Goal: Task Accomplishment & Management: Use online tool/utility

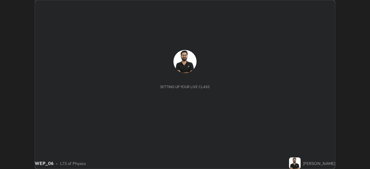
scroll to position [169, 370]
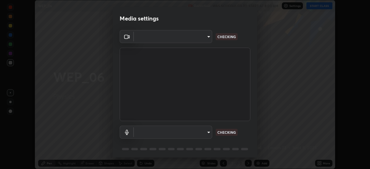
type input "e2b4cb918b4400ba02a0192ae9998b18c1f09d36479f8a70bd3f64f4de27a966"
type input "communications"
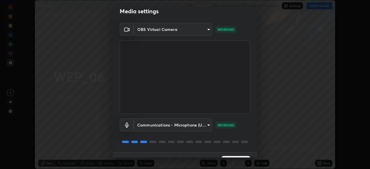
scroll to position [20, 0]
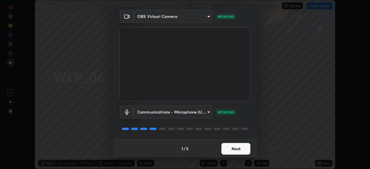
click at [232, 150] on button "Next" at bounding box center [235, 149] width 29 height 12
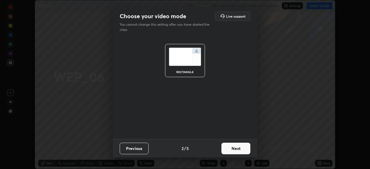
scroll to position [0, 0]
click at [232, 150] on button "Next" at bounding box center [235, 149] width 29 height 12
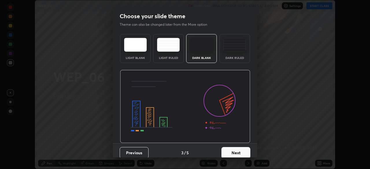
scroll to position [4, 0]
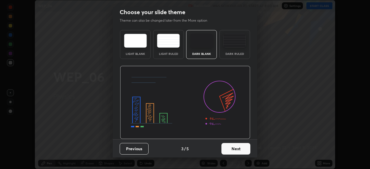
click at [203, 52] on div "Dark Blank" at bounding box center [201, 53] width 23 height 3
click at [232, 148] on button "Next" at bounding box center [235, 149] width 29 height 12
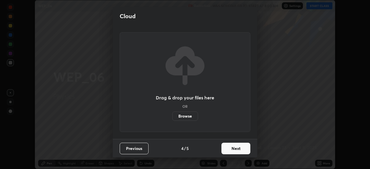
scroll to position [0, 0]
click at [232, 150] on button "Next" at bounding box center [235, 149] width 29 height 12
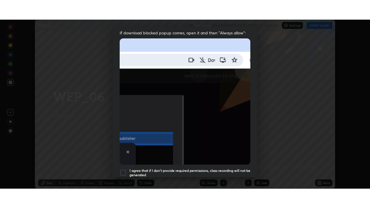
scroll to position [138, 0]
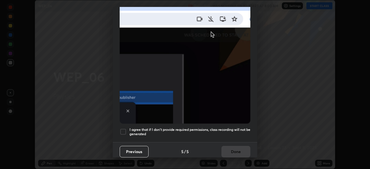
click at [219, 129] on h5 "I agree that if I don't provide required permissions, class recording will not …" at bounding box center [190, 131] width 121 height 9
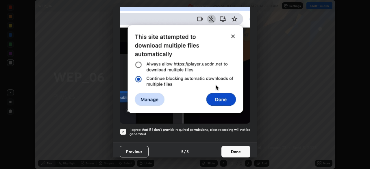
click at [229, 147] on button "Done" at bounding box center [235, 152] width 29 height 12
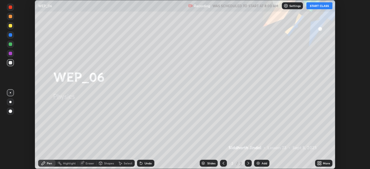
click at [323, 166] on div "More" at bounding box center [323, 163] width 17 height 7
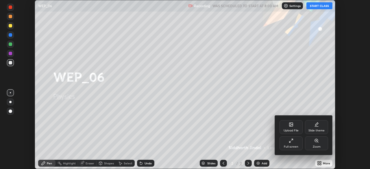
click at [300, 145] on div "Full screen" at bounding box center [291, 143] width 23 height 14
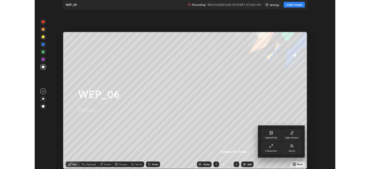
scroll to position [208, 370]
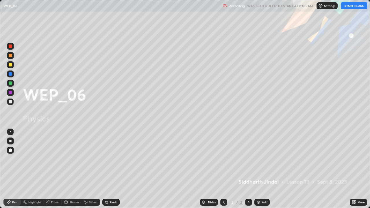
click at [350, 5] on button "START CLASS" at bounding box center [354, 5] width 26 height 7
click at [10, 141] on div at bounding box center [10, 141] width 2 height 2
click at [248, 169] on icon at bounding box center [248, 202] width 5 height 5
click at [261, 169] on div "Add" at bounding box center [261, 202] width 15 height 7
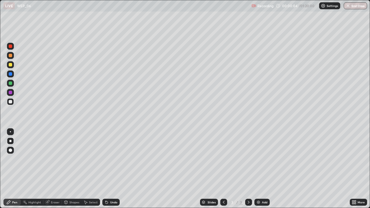
click at [10, 141] on div at bounding box center [10, 141] width 2 height 2
click at [52, 169] on div "Eraser" at bounding box center [55, 202] width 9 height 3
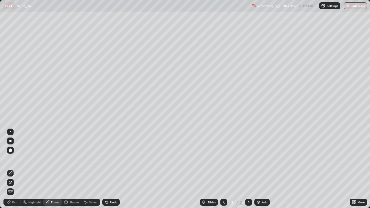
click at [14, 169] on div "Pen" at bounding box center [14, 202] width 5 height 3
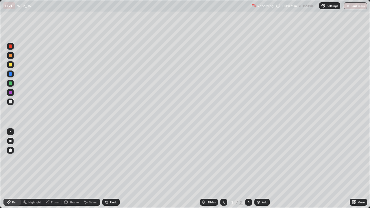
click at [249, 169] on icon at bounding box center [248, 202] width 5 height 5
click at [91, 169] on div "Select" at bounding box center [93, 202] width 9 height 3
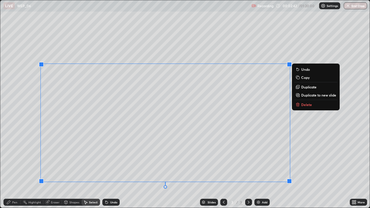
click at [248, 169] on icon at bounding box center [248, 202] width 5 height 5
click at [263, 169] on div "Add" at bounding box center [264, 202] width 5 height 3
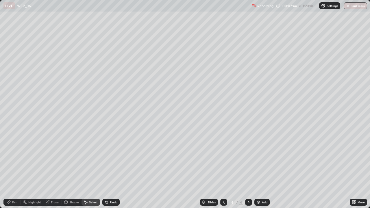
click at [14, 169] on div "Pen" at bounding box center [11, 202] width 17 height 7
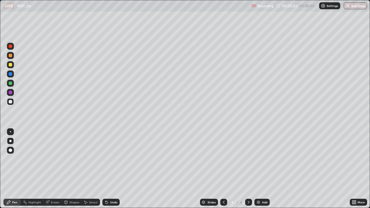
click at [248, 169] on icon at bounding box center [248, 202] width 5 height 5
click at [258, 169] on div "Add" at bounding box center [261, 202] width 15 height 7
click at [223, 169] on icon at bounding box center [224, 202] width 2 height 3
click at [247, 169] on icon at bounding box center [248, 202] width 5 height 5
click at [259, 169] on img at bounding box center [258, 202] width 5 height 5
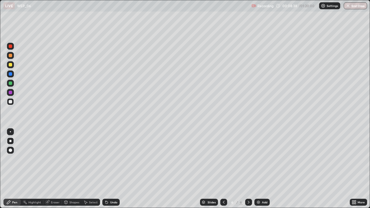
click at [106, 169] on icon at bounding box center [107, 203] width 2 height 2
click at [248, 169] on icon at bounding box center [248, 202] width 5 height 5
click at [262, 169] on div "Add" at bounding box center [261, 202] width 15 height 7
click at [11, 66] on div at bounding box center [10, 64] width 3 height 3
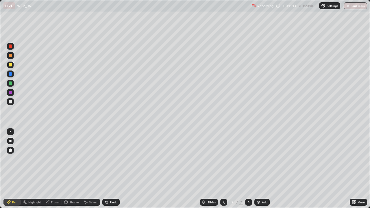
click at [114, 169] on div "Undo" at bounding box center [110, 202] width 17 height 7
click at [92, 169] on div "Select" at bounding box center [93, 202] width 9 height 3
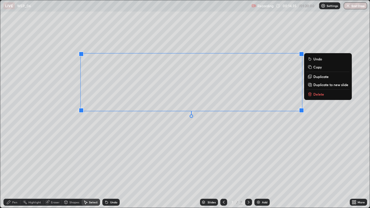
click at [323, 86] on p "Duplicate to new slide" at bounding box center [330, 84] width 35 height 5
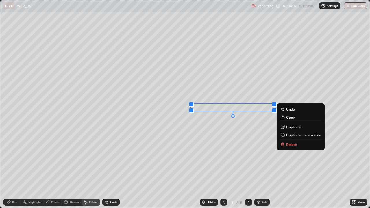
click at [286, 145] on p "Delete" at bounding box center [291, 144] width 11 height 5
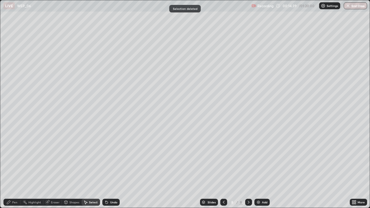
click at [54, 169] on div "Eraser" at bounding box center [55, 202] width 9 height 3
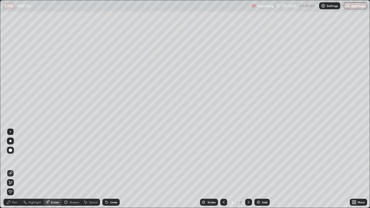
click at [11, 169] on icon at bounding box center [10, 182] width 5 height 5
click at [12, 169] on div "Pen" at bounding box center [11, 202] width 17 height 7
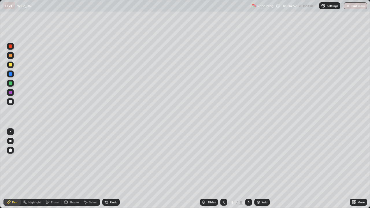
click at [9, 84] on div at bounding box center [10, 83] width 3 height 3
click at [249, 169] on icon at bounding box center [248, 202] width 5 height 5
click at [263, 169] on div "Add" at bounding box center [261, 202] width 15 height 7
click at [224, 169] on icon at bounding box center [223, 202] width 5 height 5
click at [223, 169] on icon at bounding box center [223, 202] width 5 height 5
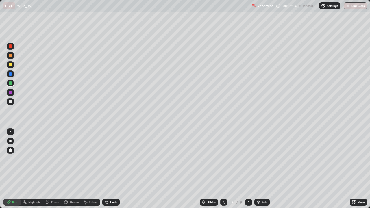
click at [247, 169] on icon at bounding box center [248, 202] width 5 height 5
click at [261, 169] on div "Add" at bounding box center [261, 202] width 15 height 7
click at [224, 169] on icon at bounding box center [223, 202] width 5 height 5
click at [245, 169] on div at bounding box center [248, 202] width 7 height 7
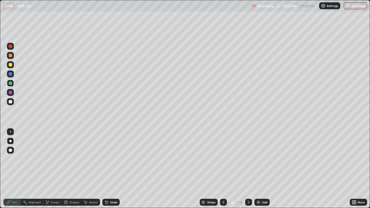
click at [248, 169] on icon at bounding box center [249, 202] width 2 height 3
click at [248, 169] on icon at bounding box center [248, 202] width 5 height 5
click at [108, 169] on div "Undo" at bounding box center [110, 202] width 17 height 7
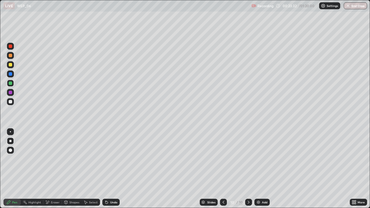
click at [10, 101] on div at bounding box center [10, 101] width 3 height 3
click at [115, 169] on div "Undo" at bounding box center [113, 202] width 7 height 3
click at [246, 169] on icon at bounding box center [248, 202] width 5 height 5
click at [224, 169] on icon at bounding box center [223, 202] width 5 height 5
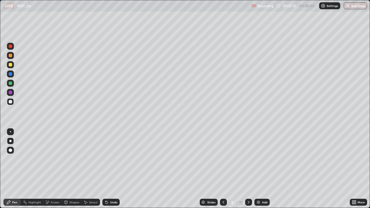
click at [222, 169] on icon at bounding box center [223, 202] width 5 height 5
click at [223, 169] on icon at bounding box center [223, 202] width 5 height 5
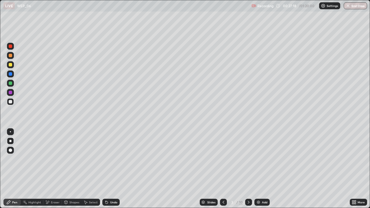
click at [247, 169] on icon at bounding box center [248, 202] width 5 height 5
click at [221, 169] on icon at bounding box center [223, 202] width 5 height 5
click at [247, 169] on icon at bounding box center [248, 202] width 5 height 5
click at [248, 169] on div at bounding box center [248, 202] width 7 height 7
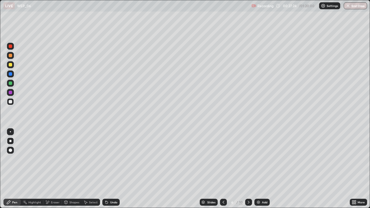
click at [248, 169] on div at bounding box center [248, 202] width 7 height 7
click at [248, 169] on icon at bounding box center [248, 202] width 5 height 5
click at [248, 169] on icon at bounding box center [249, 202] width 2 height 3
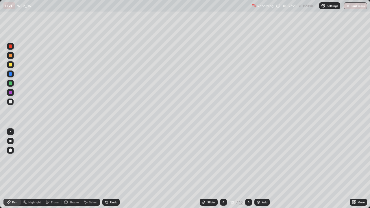
click at [262, 169] on div "Add" at bounding box center [264, 202] width 5 height 3
click at [114, 169] on div "Undo" at bounding box center [113, 202] width 7 height 3
click at [112, 169] on div "Undo" at bounding box center [113, 202] width 7 height 3
click at [106, 169] on icon at bounding box center [107, 203] width 2 height 2
click at [109, 169] on div "Undo" at bounding box center [110, 202] width 17 height 7
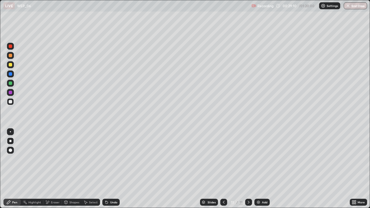
click at [109, 169] on div "Undo" at bounding box center [110, 202] width 17 height 7
click at [110, 169] on div "Undo" at bounding box center [113, 202] width 7 height 3
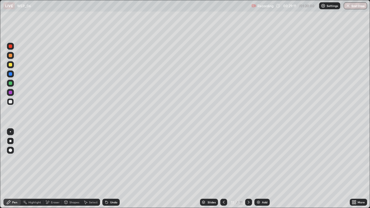
click at [109, 169] on div "Undo" at bounding box center [110, 202] width 17 height 7
click at [248, 169] on icon at bounding box center [248, 202] width 5 height 5
click at [259, 169] on img at bounding box center [258, 202] width 5 height 5
click at [108, 169] on icon at bounding box center [106, 202] width 5 height 5
click at [12, 65] on div at bounding box center [10, 64] width 3 height 3
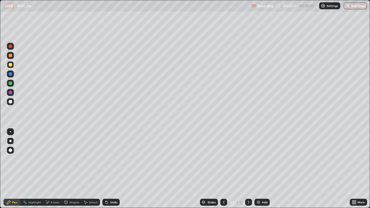
click at [111, 169] on div "Undo" at bounding box center [110, 202] width 17 height 7
click at [247, 169] on icon at bounding box center [248, 202] width 5 height 5
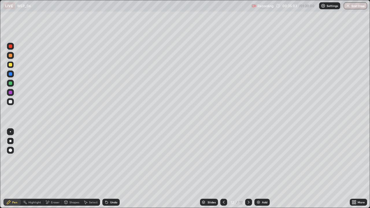
click at [248, 169] on icon at bounding box center [248, 202] width 5 height 5
click at [259, 169] on img at bounding box center [258, 202] width 5 height 5
click at [10, 103] on div at bounding box center [10, 101] width 3 height 3
click at [13, 169] on div "Pen" at bounding box center [14, 202] width 5 height 3
click at [108, 169] on div "Undo" at bounding box center [110, 202] width 17 height 7
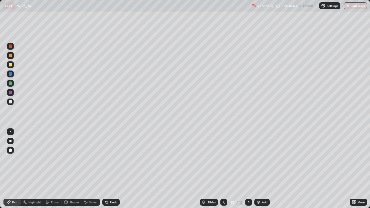
click at [107, 169] on icon at bounding box center [107, 203] width 2 height 2
click at [108, 169] on icon at bounding box center [106, 202] width 5 height 5
click at [107, 169] on icon at bounding box center [106, 202] width 5 height 5
click at [106, 169] on icon at bounding box center [106, 201] width 1 height 1
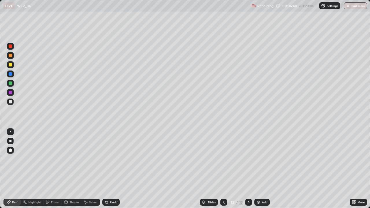
click at [106, 169] on icon at bounding box center [107, 203] width 2 height 2
click at [92, 169] on div "Select" at bounding box center [93, 202] width 9 height 3
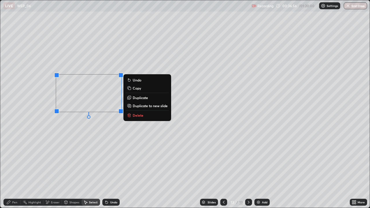
click at [145, 116] on button "Delete" at bounding box center [147, 115] width 43 height 7
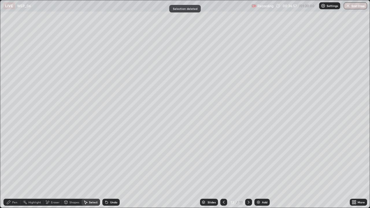
click at [17, 169] on div "Pen" at bounding box center [14, 202] width 5 height 3
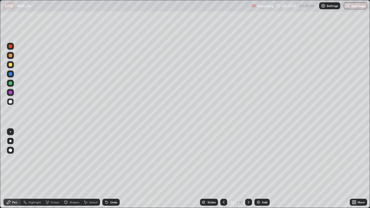
click at [11, 67] on div at bounding box center [10, 64] width 7 height 7
click at [106, 169] on icon at bounding box center [107, 203] width 2 height 2
click at [107, 169] on icon at bounding box center [107, 203] width 2 height 2
click at [106, 169] on icon at bounding box center [106, 201] width 1 height 1
click at [91, 169] on div "Select" at bounding box center [93, 202] width 9 height 3
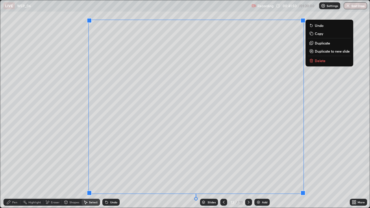
click at [326, 51] on p "Duplicate to new slide" at bounding box center [332, 51] width 35 height 5
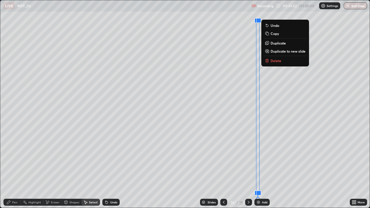
click at [274, 61] on p "Delete" at bounding box center [276, 60] width 11 height 5
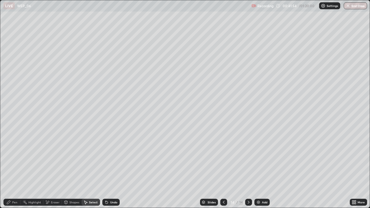
click at [16, 169] on div "Pen" at bounding box center [14, 202] width 5 height 3
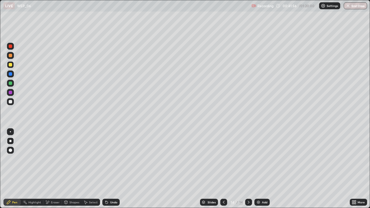
click at [13, 83] on div at bounding box center [10, 83] width 7 height 7
click at [248, 169] on icon at bounding box center [248, 202] width 5 height 5
click at [261, 169] on div "Add" at bounding box center [261, 202] width 15 height 7
click at [224, 169] on icon at bounding box center [224, 202] width 2 height 3
click at [223, 169] on icon at bounding box center [223, 202] width 5 height 5
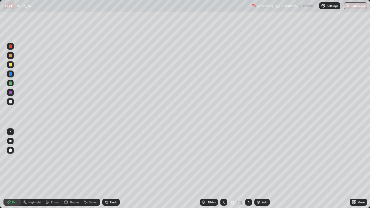
click at [51, 169] on div "Eraser" at bounding box center [55, 202] width 9 height 3
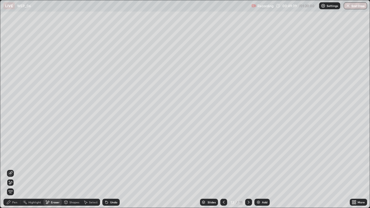
click at [13, 169] on div "Pen" at bounding box center [14, 202] width 5 height 3
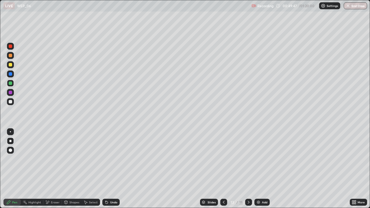
click at [11, 65] on div at bounding box center [10, 64] width 3 height 3
click at [89, 169] on div "Select" at bounding box center [93, 202] width 9 height 3
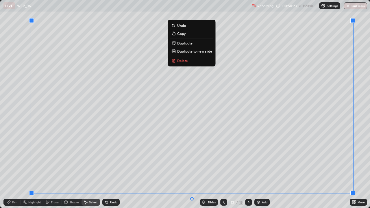
click at [201, 51] on p "Duplicate to new slide" at bounding box center [194, 51] width 35 height 5
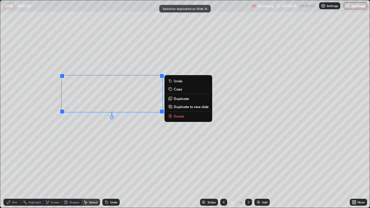
click at [180, 116] on p "Delete" at bounding box center [179, 116] width 11 height 5
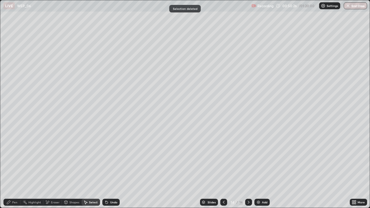
click at [10, 169] on icon at bounding box center [8, 202] width 5 height 5
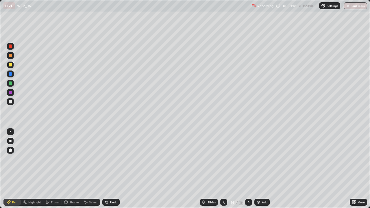
click at [87, 169] on icon at bounding box center [85, 202] width 5 height 5
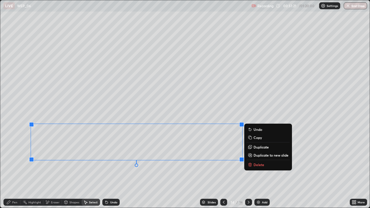
click at [256, 165] on p "Delete" at bounding box center [259, 164] width 11 height 5
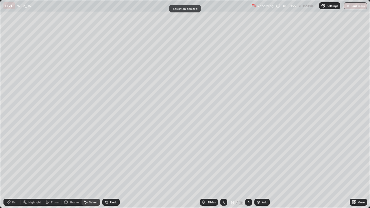
click at [13, 169] on div "Pen" at bounding box center [14, 202] width 5 height 3
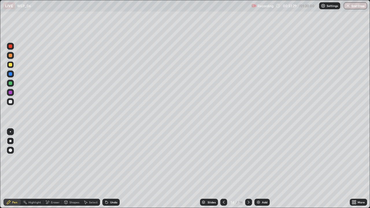
click at [111, 169] on div "Undo" at bounding box center [110, 202] width 17 height 7
click at [110, 169] on div "Undo" at bounding box center [110, 202] width 17 height 7
click at [247, 169] on icon at bounding box center [248, 202] width 5 height 5
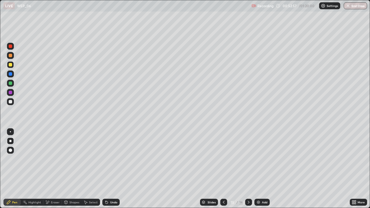
click at [247, 169] on icon at bounding box center [248, 202] width 5 height 5
click at [246, 169] on icon at bounding box center [248, 202] width 5 height 5
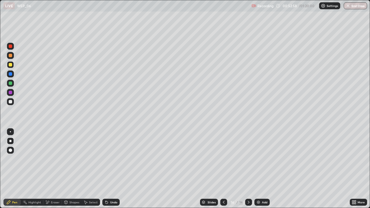
click at [245, 169] on div at bounding box center [248, 202] width 7 height 7
click at [248, 169] on icon at bounding box center [249, 202] width 2 height 3
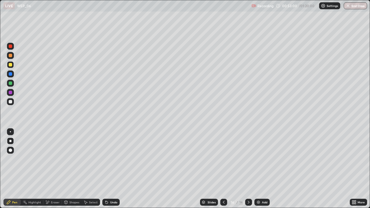
click at [263, 169] on div "Add" at bounding box center [261, 202] width 15 height 7
click at [109, 169] on div "Undo" at bounding box center [110, 202] width 17 height 7
click at [108, 169] on icon at bounding box center [106, 202] width 5 height 5
click at [107, 169] on icon at bounding box center [106, 202] width 5 height 5
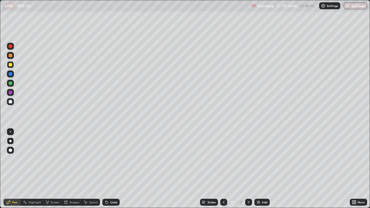
click at [110, 169] on div "Undo" at bounding box center [113, 202] width 7 height 3
click at [109, 169] on div "Undo" at bounding box center [110, 202] width 17 height 7
click at [10, 82] on div at bounding box center [10, 83] width 3 height 3
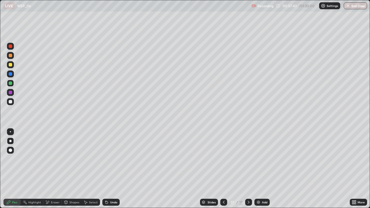
click at [91, 169] on div "Select" at bounding box center [91, 202] width 19 height 7
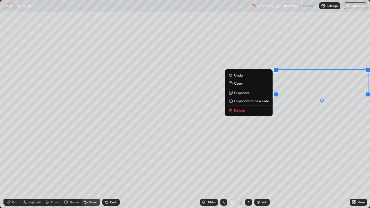
click at [260, 112] on button "Delete" at bounding box center [248, 110] width 43 height 7
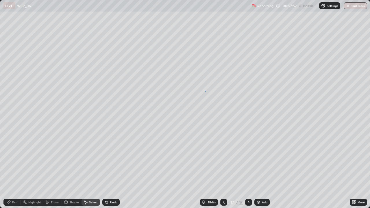
click at [205, 91] on div "0 ° Undo Copy Duplicate Duplicate to new slide Delete" at bounding box center [185, 104] width 370 height 208
click at [11, 169] on icon at bounding box center [8, 202] width 5 height 5
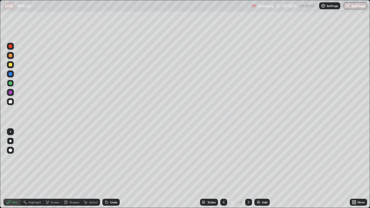
click at [11, 56] on div at bounding box center [10, 55] width 3 height 3
click at [112, 169] on div "Undo" at bounding box center [113, 202] width 7 height 3
click at [112, 169] on div "Undo" at bounding box center [110, 202] width 17 height 7
click at [113, 169] on div "Undo" at bounding box center [110, 202] width 17 height 7
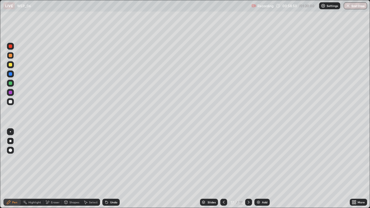
click at [113, 169] on div "Undo" at bounding box center [110, 202] width 17 height 7
click at [91, 169] on div "Select" at bounding box center [93, 202] width 9 height 3
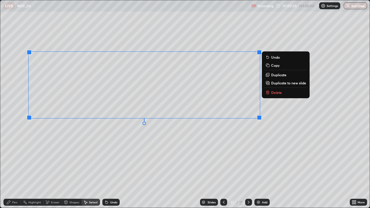
click at [278, 82] on p "Duplicate to new slide" at bounding box center [288, 83] width 35 height 5
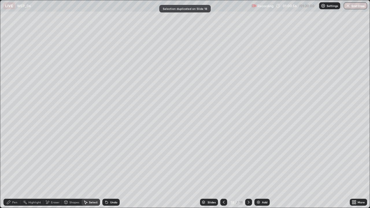
click at [14, 169] on div "Pen" at bounding box center [11, 202] width 17 height 7
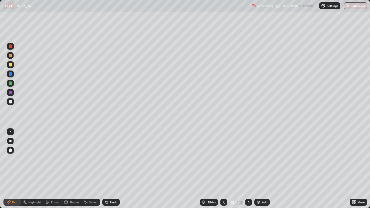
click at [10, 83] on div at bounding box center [10, 83] width 3 height 3
click at [11, 102] on div at bounding box center [10, 101] width 3 height 3
click at [11, 54] on div at bounding box center [10, 55] width 3 height 3
click at [90, 169] on div "Select" at bounding box center [91, 202] width 19 height 7
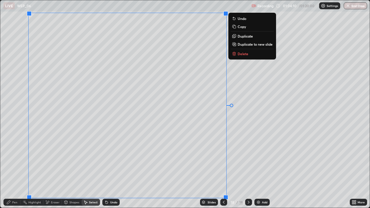
click at [14, 169] on div "Pen" at bounding box center [14, 202] width 5 height 3
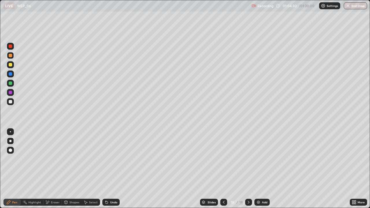
click at [11, 83] on div at bounding box center [10, 83] width 3 height 3
click at [113, 169] on div "Undo" at bounding box center [113, 202] width 7 height 3
click at [112, 169] on div "Undo" at bounding box center [110, 202] width 17 height 7
click at [111, 169] on div "Undo" at bounding box center [110, 202] width 17 height 7
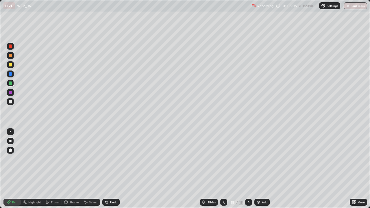
click at [112, 169] on div "Undo" at bounding box center [110, 202] width 17 height 7
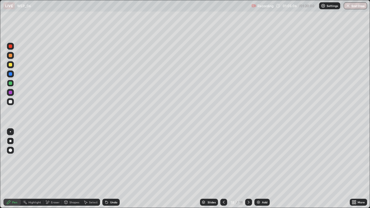
click at [112, 169] on div "Undo" at bounding box center [110, 202] width 17 height 7
click at [113, 169] on div "Undo" at bounding box center [110, 202] width 17 height 7
click at [110, 169] on div "Undo" at bounding box center [113, 202] width 7 height 3
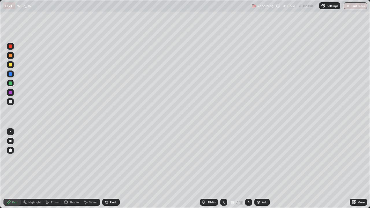
click at [111, 169] on div "Undo" at bounding box center [110, 202] width 17 height 7
click at [113, 169] on div "Undo" at bounding box center [110, 202] width 17 height 7
click at [114, 169] on div "Undo" at bounding box center [110, 202] width 17 height 7
click at [116, 169] on div "Undo" at bounding box center [110, 202] width 17 height 7
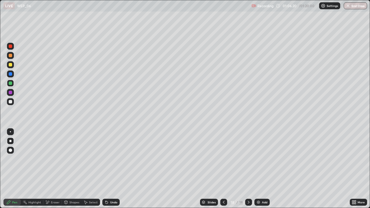
click at [116, 169] on div "Undo" at bounding box center [110, 202] width 17 height 7
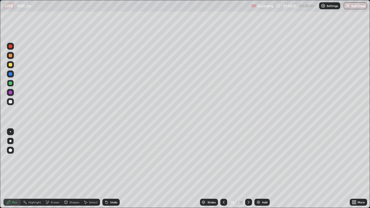
click at [116, 169] on div "Undo" at bounding box center [110, 202] width 17 height 7
click at [113, 169] on div "Undo" at bounding box center [113, 202] width 7 height 3
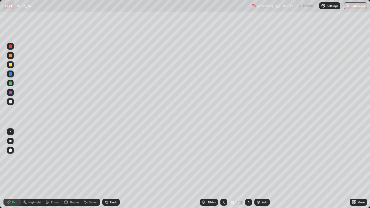
click at [90, 169] on div "Select" at bounding box center [93, 202] width 9 height 3
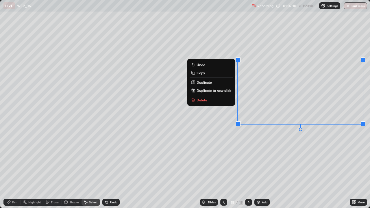
click at [253, 141] on div "0 ° Undo Copy Duplicate Duplicate to new slide Delete" at bounding box center [185, 104] width 370 height 208
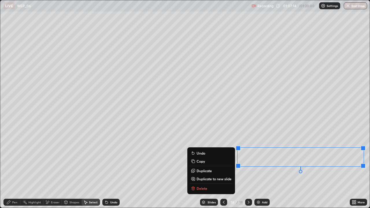
click at [14, 169] on div "Pen" at bounding box center [14, 202] width 5 height 3
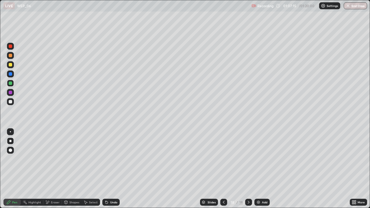
click at [12, 65] on div at bounding box center [10, 64] width 7 height 7
click at [111, 169] on div "Undo" at bounding box center [110, 202] width 17 height 7
click at [89, 169] on div "Select" at bounding box center [93, 202] width 9 height 3
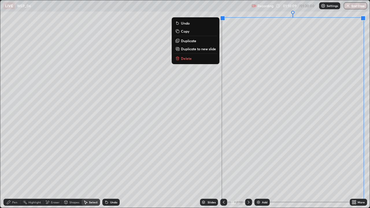
click at [199, 49] on p "Duplicate to new slide" at bounding box center [198, 49] width 35 height 5
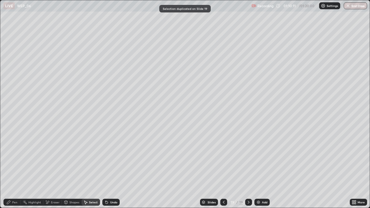
click at [12, 169] on div "Pen" at bounding box center [11, 202] width 17 height 7
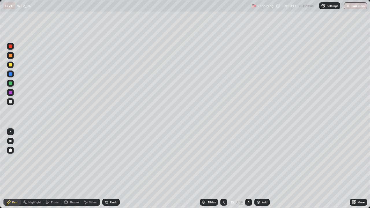
click at [11, 55] on div at bounding box center [10, 55] width 3 height 3
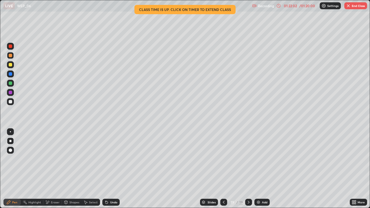
click at [325, 6] on img at bounding box center [323, 5] width 5 height 5
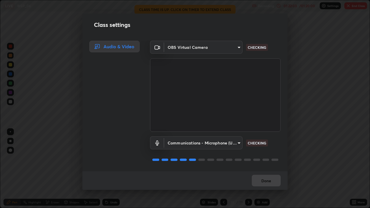
click at [325, 5] on div "Class settings Audio & Video OBS Virtual Camera e2b4cb918b4400ba02a0192ae9998b1…" at bounding box center [185, 104] width 370 height 208
click at [271, 169] on button "Done" at bounding box center [266, 181] width 29 height 12
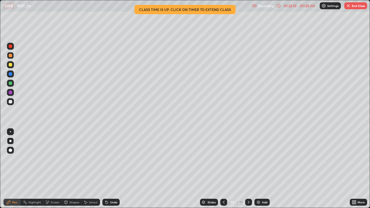
click at [350, 9] on button "End Class" at bounding box center [355, 5] width 23 height 7
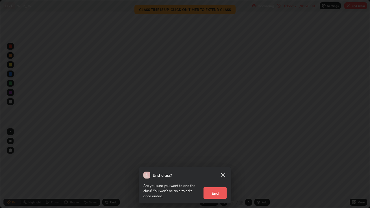
click at [215, 169] on button "End" at bounding box center [215, 193] width 23 height 12
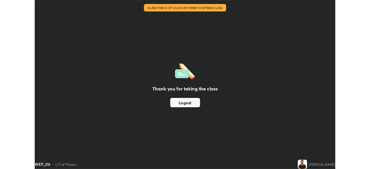
scroll to position [28741, 28540]
